Goal: Transaction & Acquisition: Download file/media

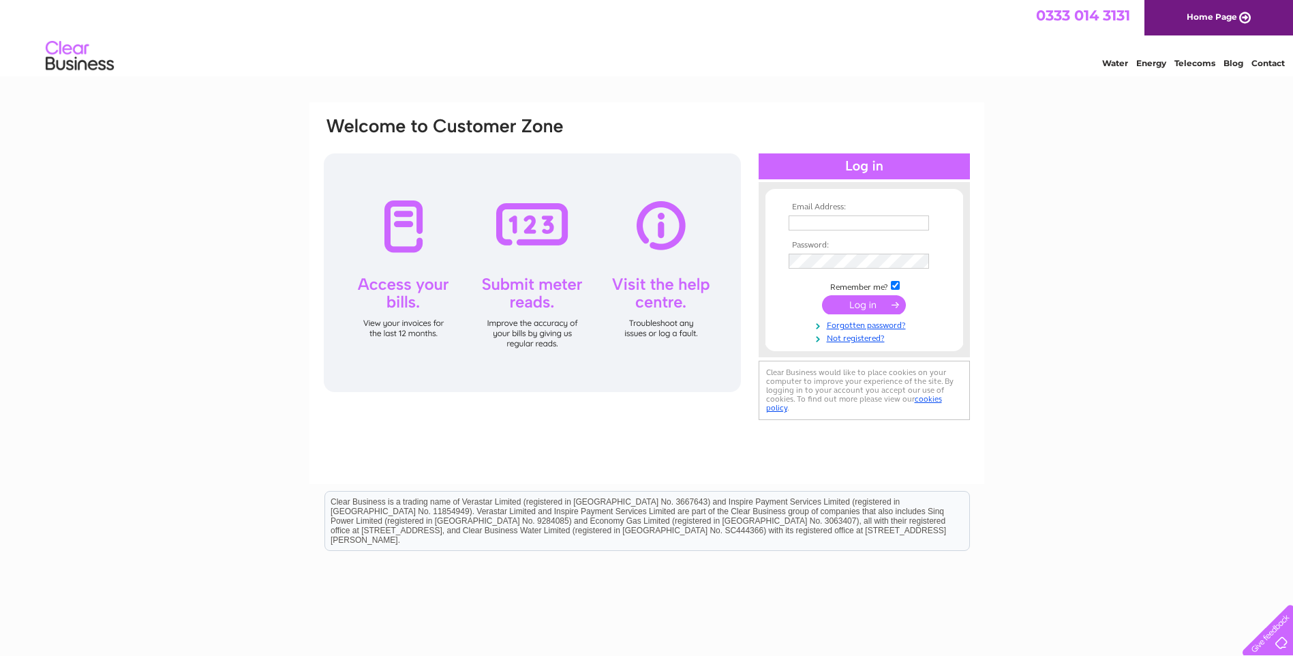
type input "steffani.mcdonald@paisleyha.org.uk"
click at [675, 362] on div at bounding box center [532, 272] width 417 height 239
click at [872, 308] on input "submit" at bounding box center [864, 304] width 84 height 19
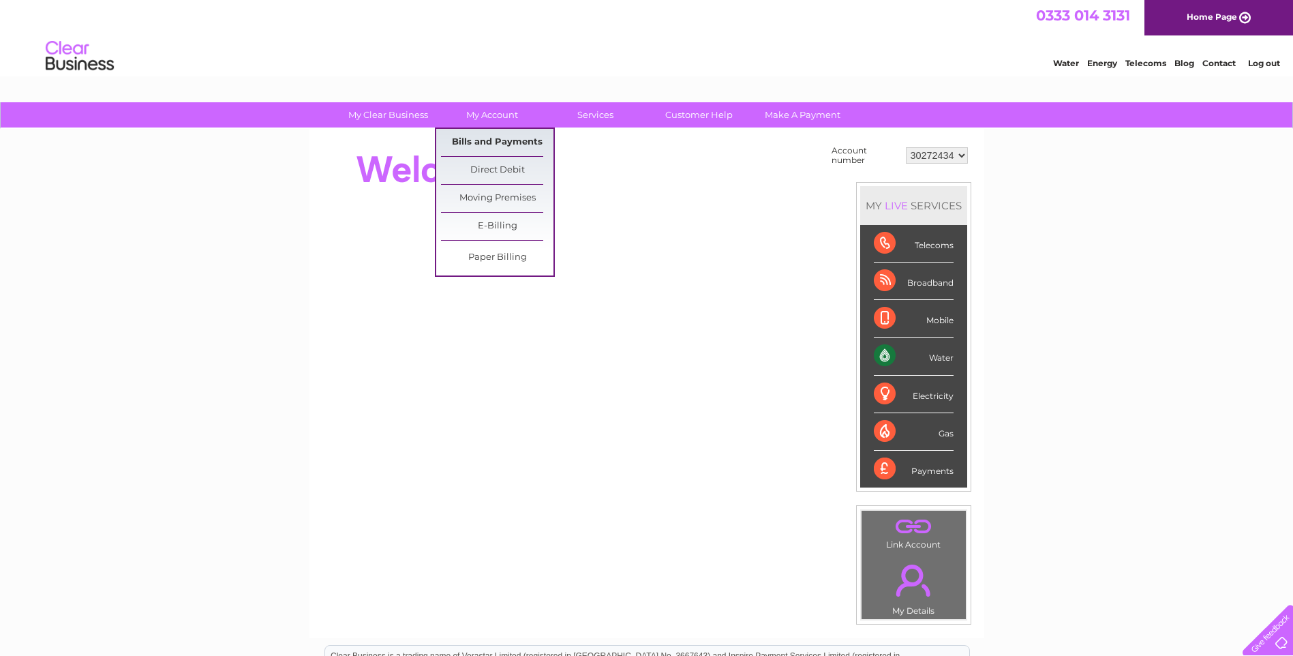
click at [496, 142] on link "Bills and Payments" at bounding box center [497, 142] width 112 height 27
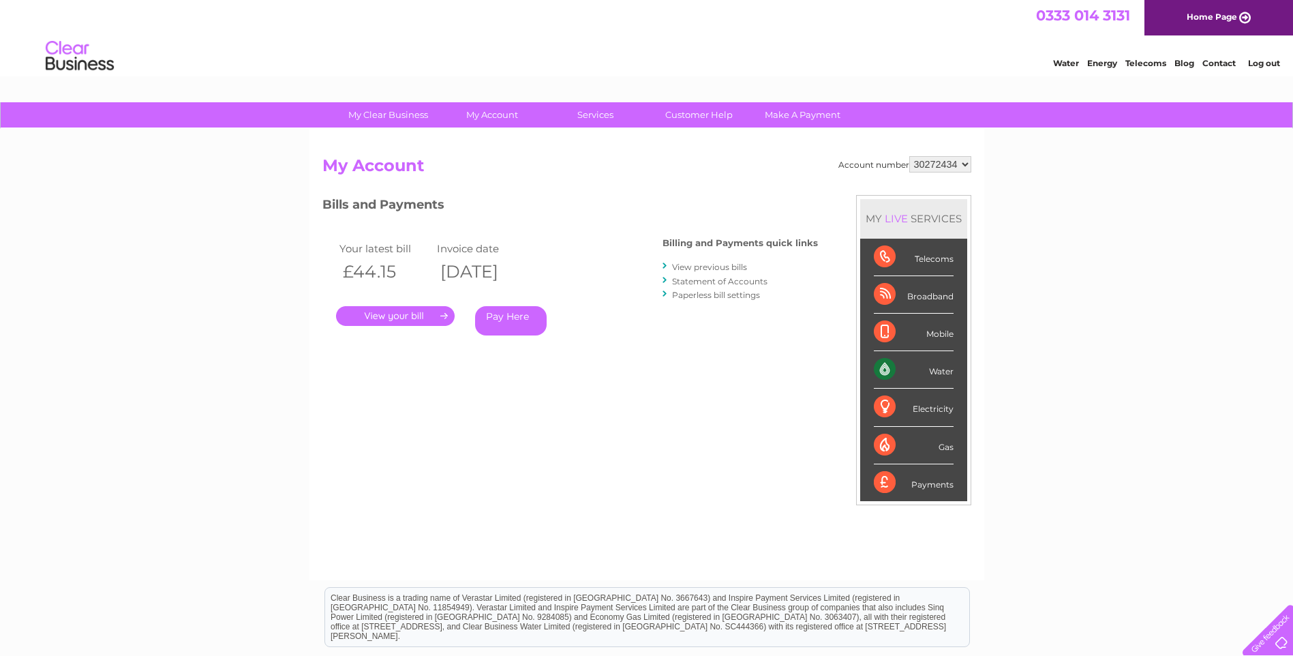
click at [427, 315] on link "." at bounding box center [395, 316] width 119 height 20
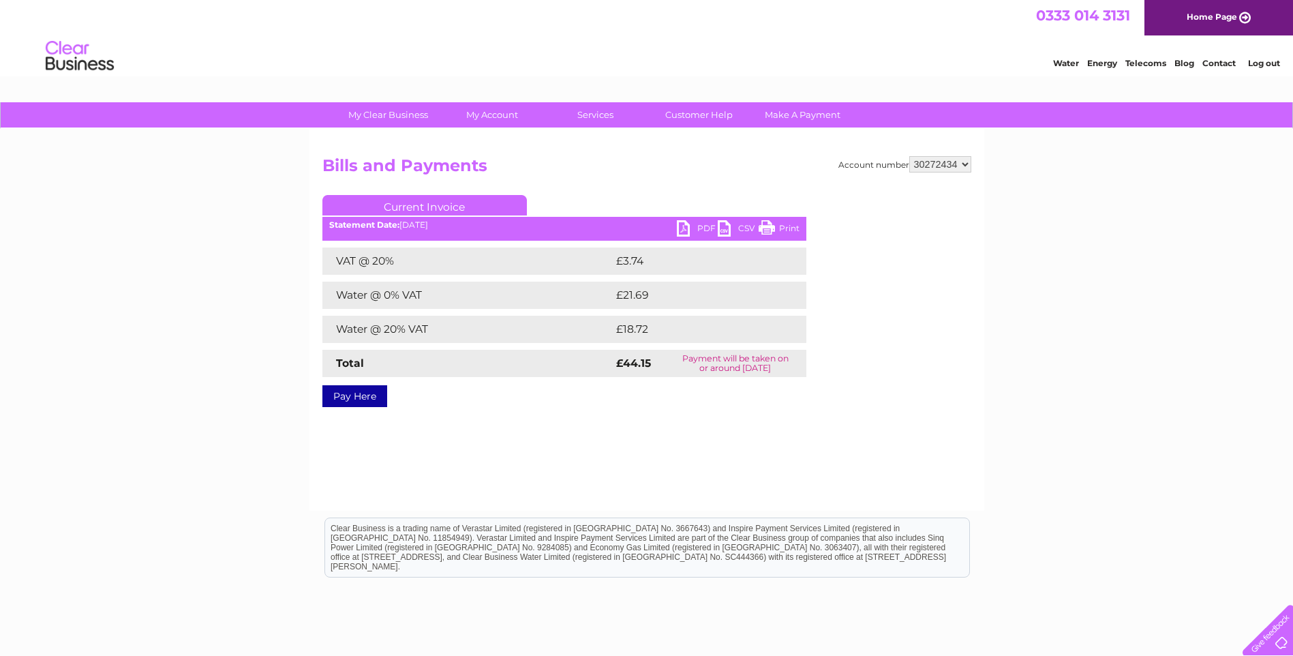
click at [703, 223] on link "PDF" at bounding box center [697, 230] width 41 height 20
click at [963, 163] on select "30272434 30290864" at bounding box center [940, 164] width 62 height 16
select select "30290864"
click at [909, 156] on select "30272434 30290864" at bounding box center [940, 164] width 62 height 16
click at [697, 226] on link "PDF" at bounding box center [697, 230] width 41 height 20
